Goal: Navigation & Orientation: Find specific page/section

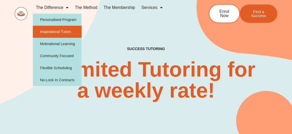
click at [69, 35] on link "Inspirational Tutors" at bounding box center [57, 32] width 49 height 12
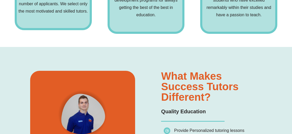
scroll to position [313, 0]
